Goal: Communication & Community: Ask a question

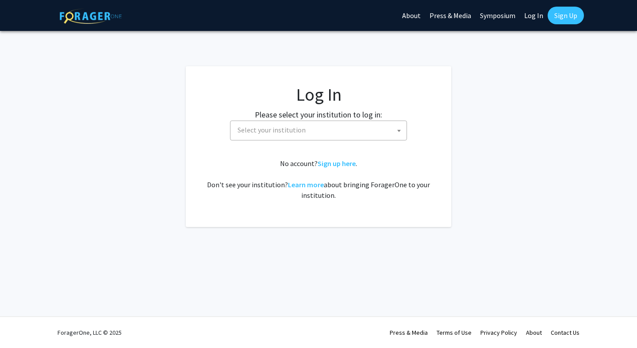
select select
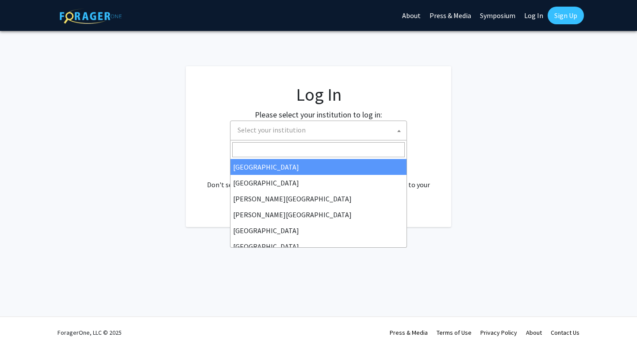
click at [290, 126] on span "Select your institution" at bounding box center [271, 130] width 68 height 9
type input "dre"
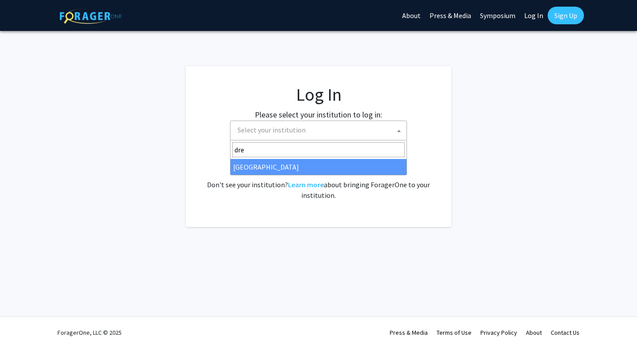
select select "6"
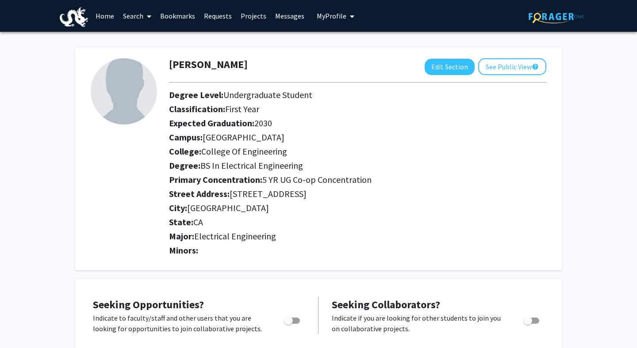
click at [150, 18] on icon at bounding box center [149, 16] width 4 height 7
click at [245, 15] on link "Projects" at bounding box center [253, 15] width 34 height 31
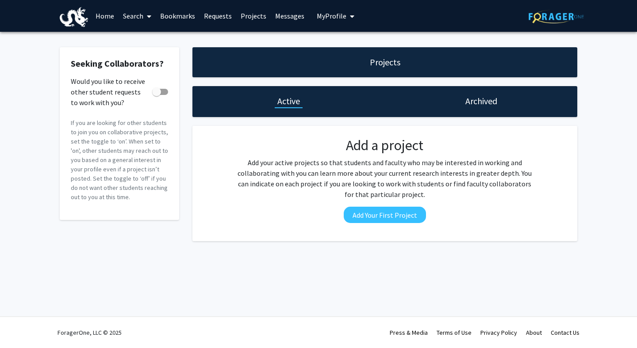
click at [110, 13] on link "Home" at bounding box center [104, 15] width 27 height 31
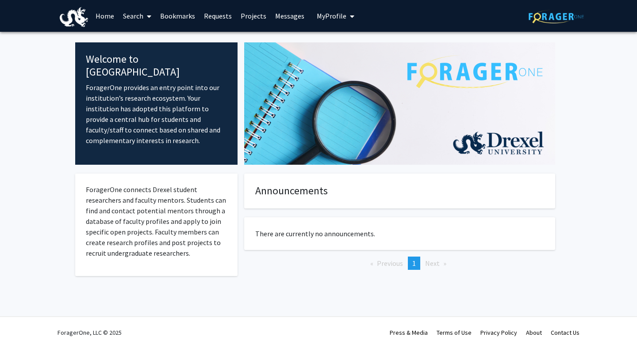
click at [154, 20] on link "Search" at bounding box center [136, 15] width 37 height 31
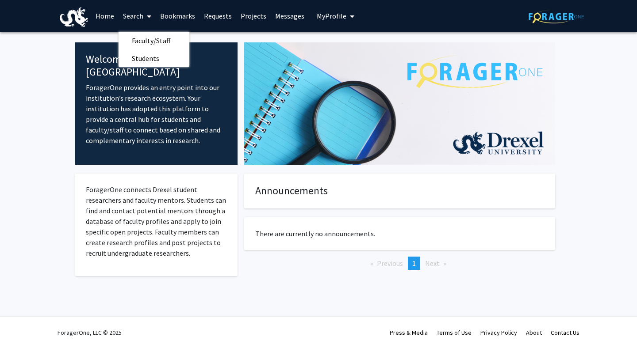
click at [218, 17] on link "Requests" at bounding box center [217, 15] width 37 height 31
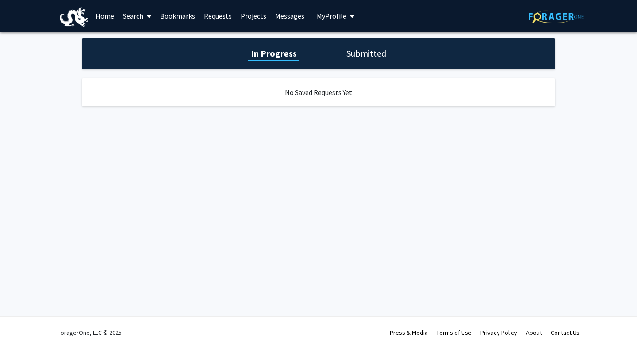
click at [260, 19] on link "Projects" at bounding box center [253, 15] width 34 height 31
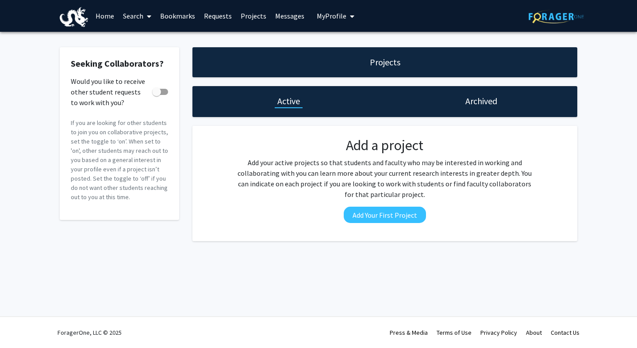
click at [291, 18] on link "Messages" at bounding box center [290, 15] width 38 height 31
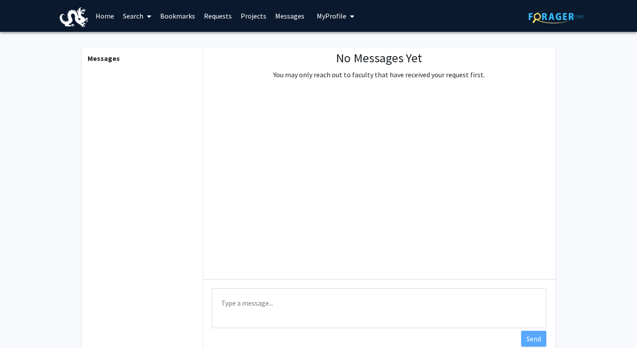
click at [332, 19] on span "My Profile" at bounding box center [332, 15] width 30 height 9
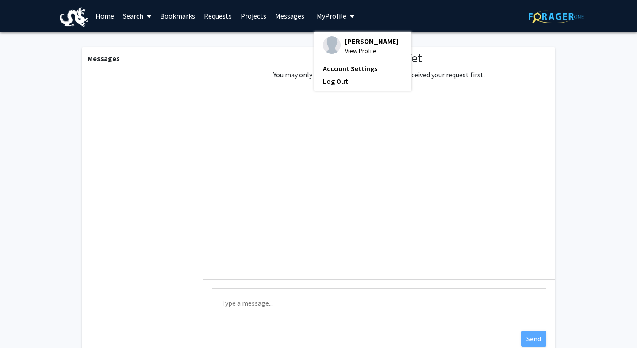
click at [177, 14] on link "Bookmarks" at bounding box center [178, 15] width 44 height 31
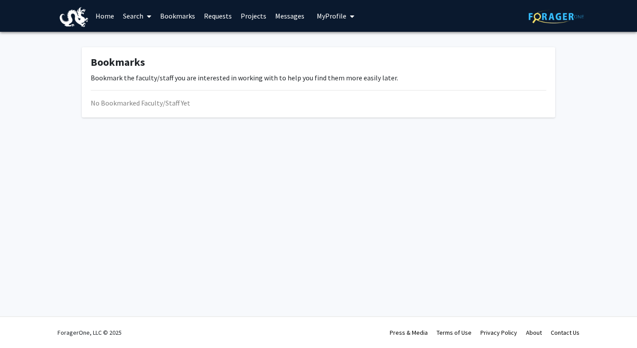
click at [139, 13] on link "Search" at bounding box center [136, 15] width 37 height 31
click at [149, 45] on span "Faculty/Staff" at bounding box center [150, 41] width 65 height 18
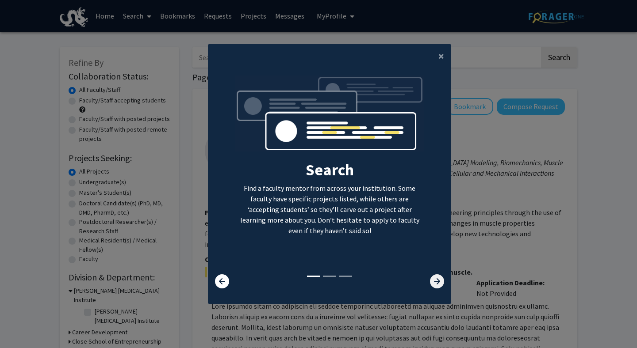
click at [434, 280] on icon at bounding box center [437, 282] width 14 height 14
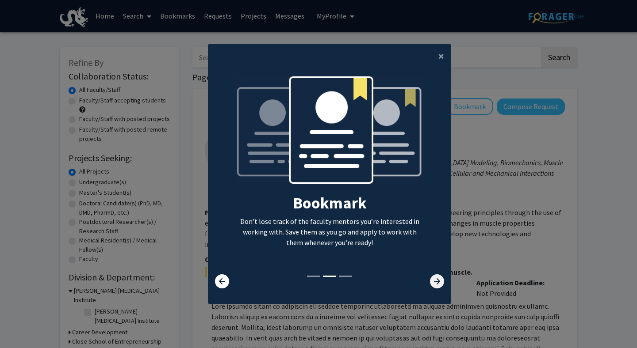
click at [434, 280] on icon at bounding box center [437, 282] width 14 height 14
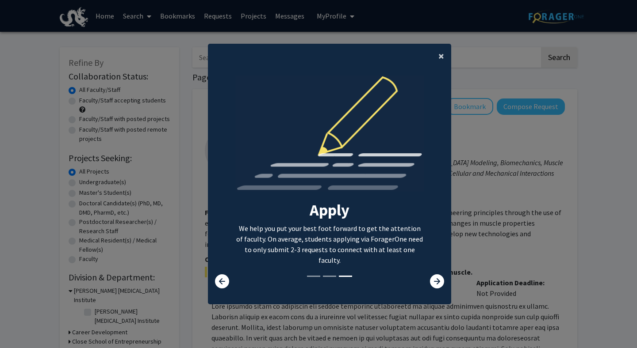
click at [437, 60] on button "×" at bounding box center [441, 56] width 20 height 25
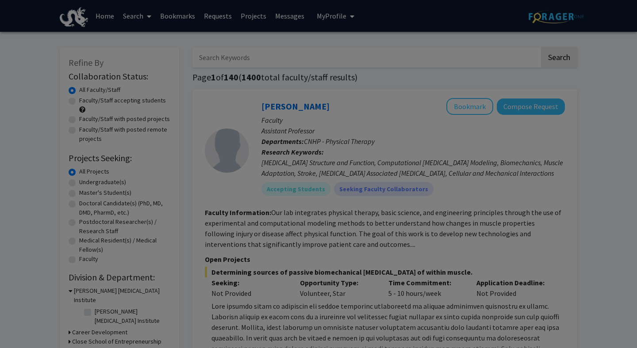
click at [443, 54] on div "Search Find a faculty mentor from across your institution. Some faculty have sp…" at bounding box center [329, 94] width 242 height 199
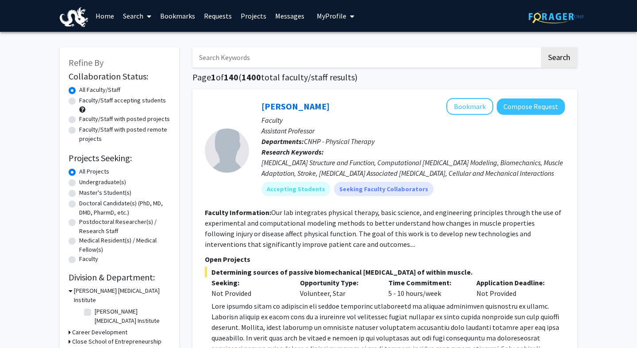
click at [344, 50] on input "Search Keywords" at bounding box center [365, 57] width 347 height 20
type input "lifeng"
click at [562, 53] on button "Search" at bounding box center [559, 57] width 36 height 20
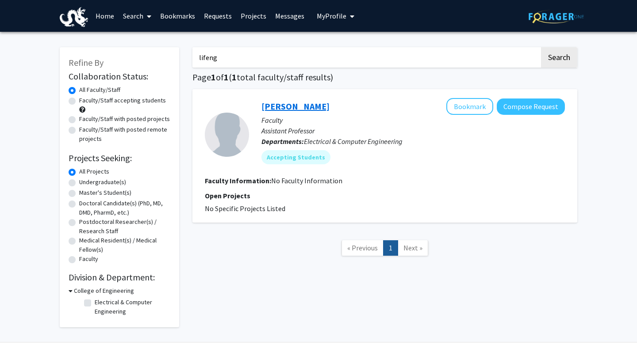
click at [294, 111] on link "[PERSON_NAME]" at bounding box center [295, 106] width 68 height 11
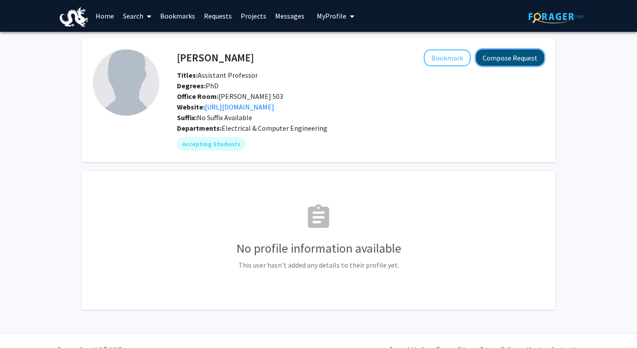
click at [520, 56] on button "Compose Request" at bounding box center [510, 58] width 68 height 16
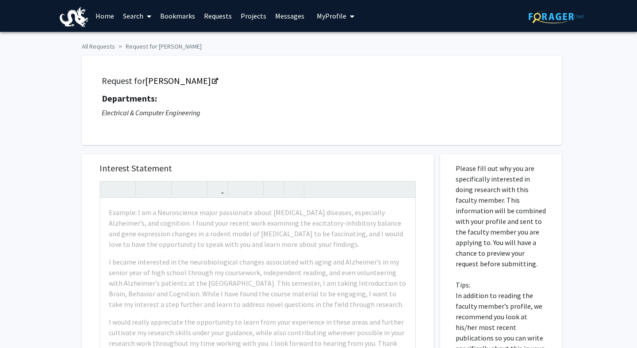
click at [138, 19] on link "Search" at bounding box center [136, 15] width 37 height 31
click at [146, 40] on span "Faculty/Staff" at bounding box center [150, 41] width 65 height 18
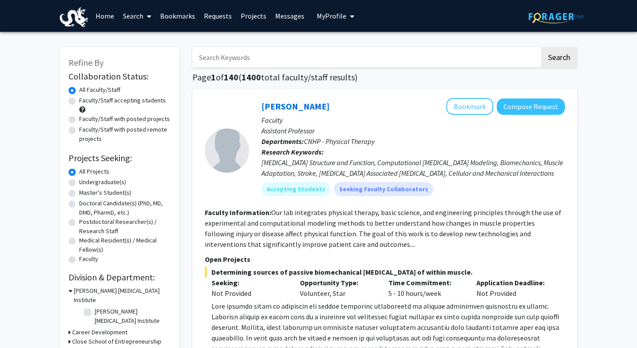
click at [228, 60] on input "Search Keywords" at bounding box center [365, 57] width 347 height 20
click at [541, 47] on button "Search" at bounding box center [559, 57] width 36 height 20
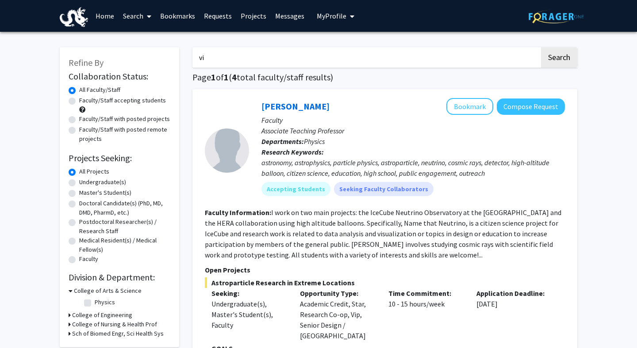
type input "v"
type input "lifeng"
click at [559, 53] on button "Search" at bounding box center [559, 57] width 36 height 20
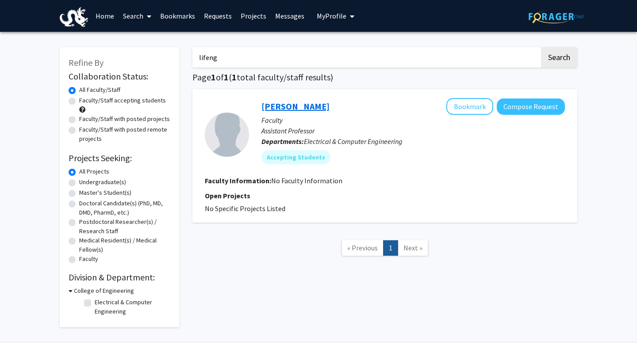
click at [285, 109] on link "[PERSON_NAME]" at bounding box center [295, 106] width 68 height 11
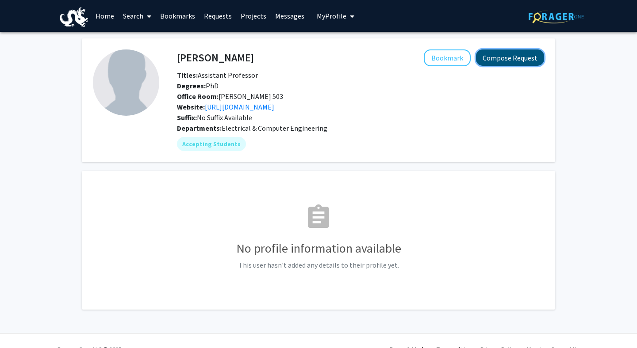
click at [514, 62] on button "Compose Request" at bounding box center [510, 58] width 68 height 16
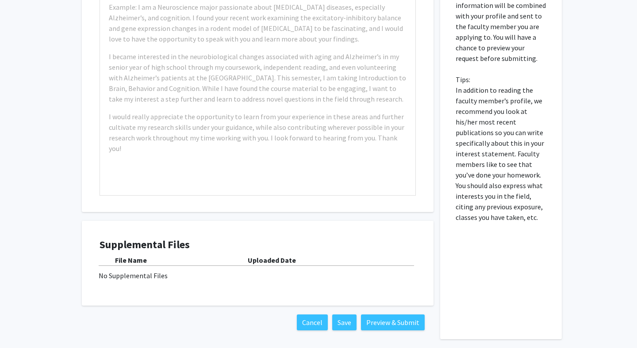
scroll to position [215, 0]
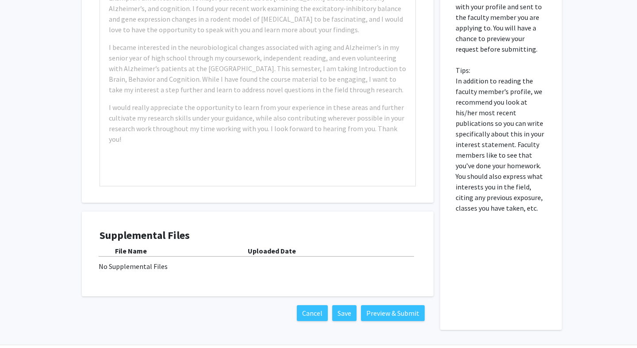
click at [155, 251] on div "File Name" at bounding box center [181, 251] width 133 height 11
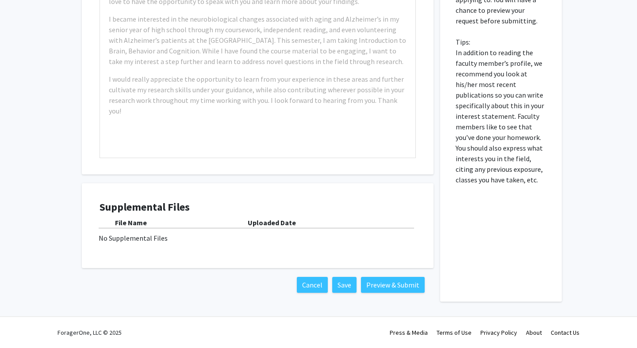
scroll to position [0, 0]
